Goal: Information Seeking & Learning: Learn about a topic

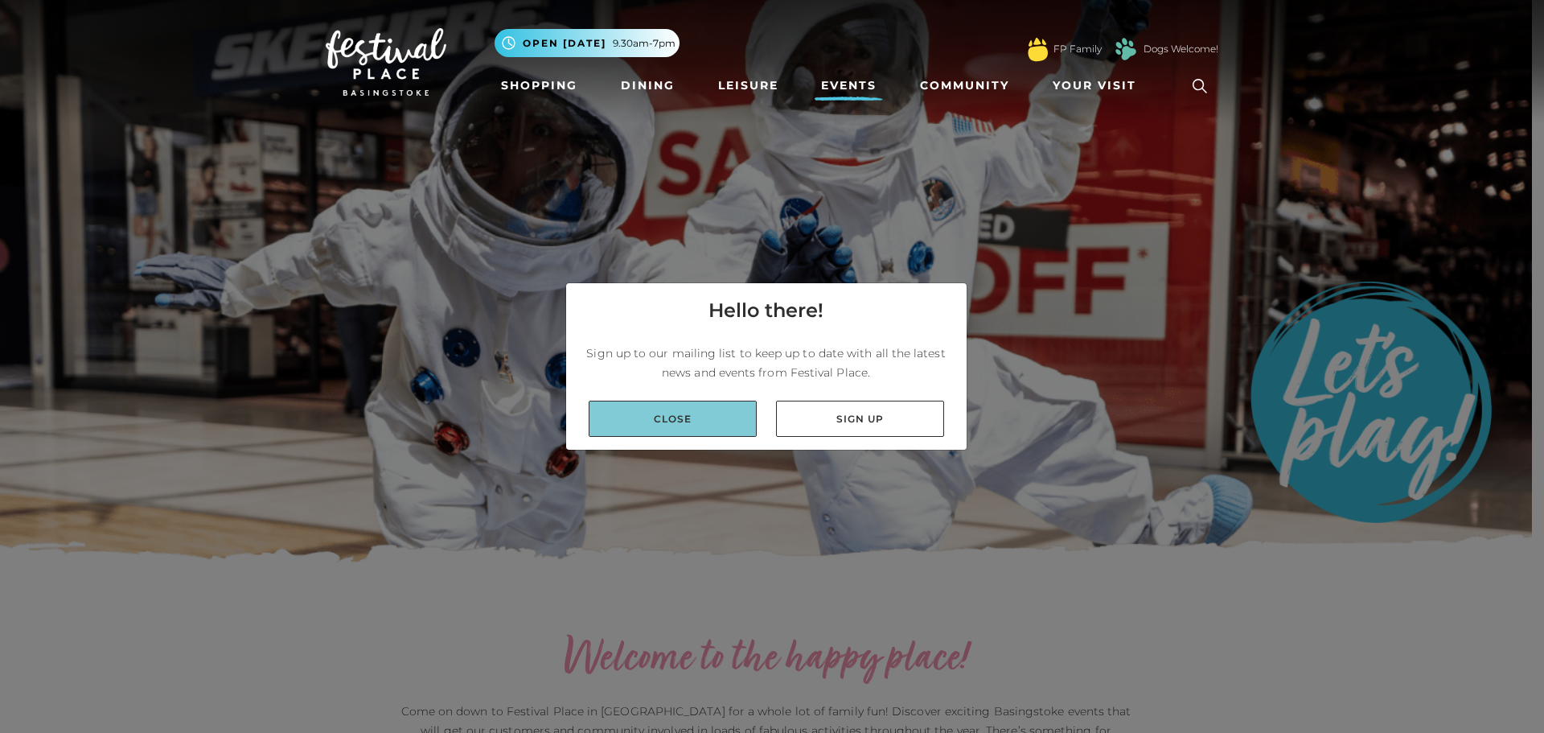
click at [679, 417] on link "Close" at bounding box center [673, 418] width 168 height 36
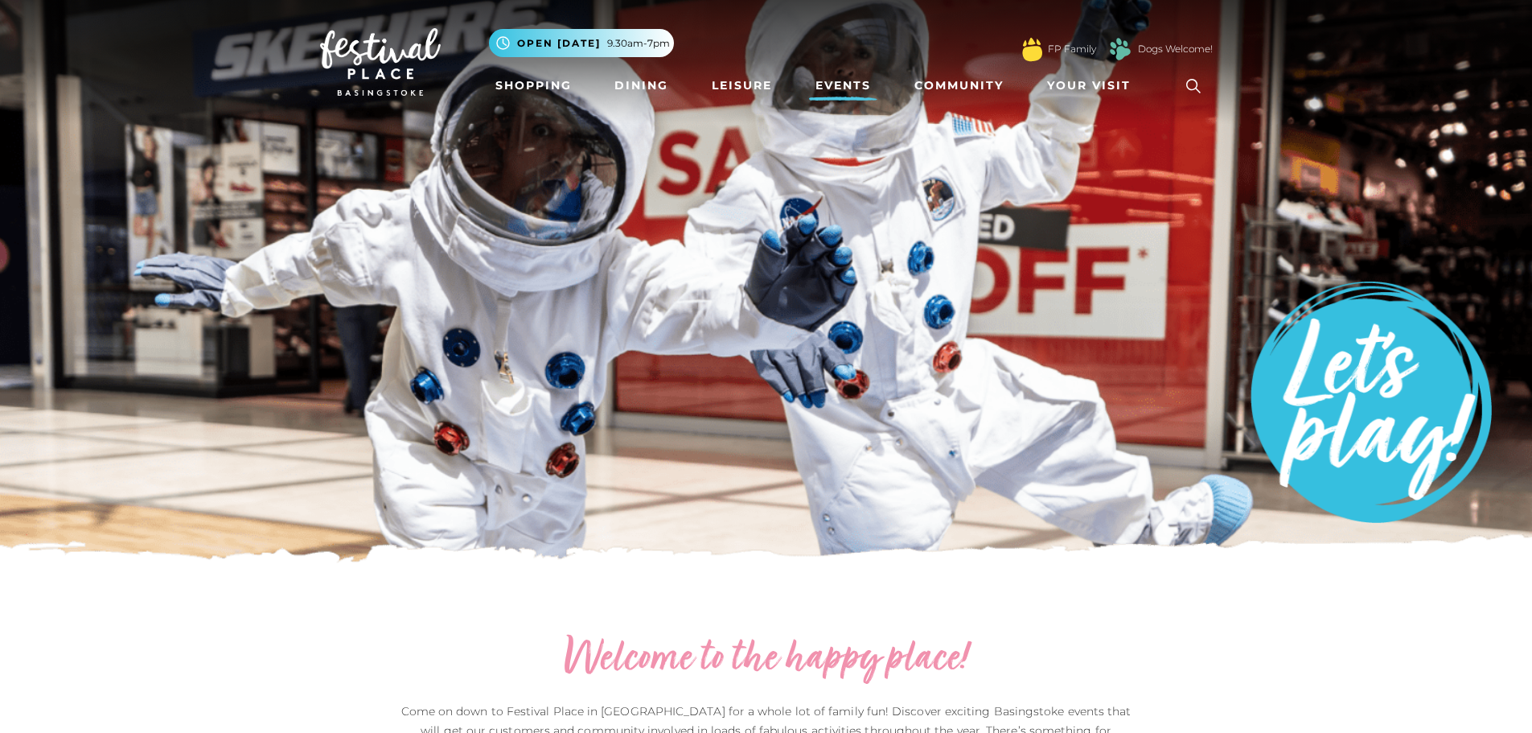
click at [844, 79] on link "Events" at bounding box center [843, 86] width 68 height 30
